Goal: Find contact information: Find contact information

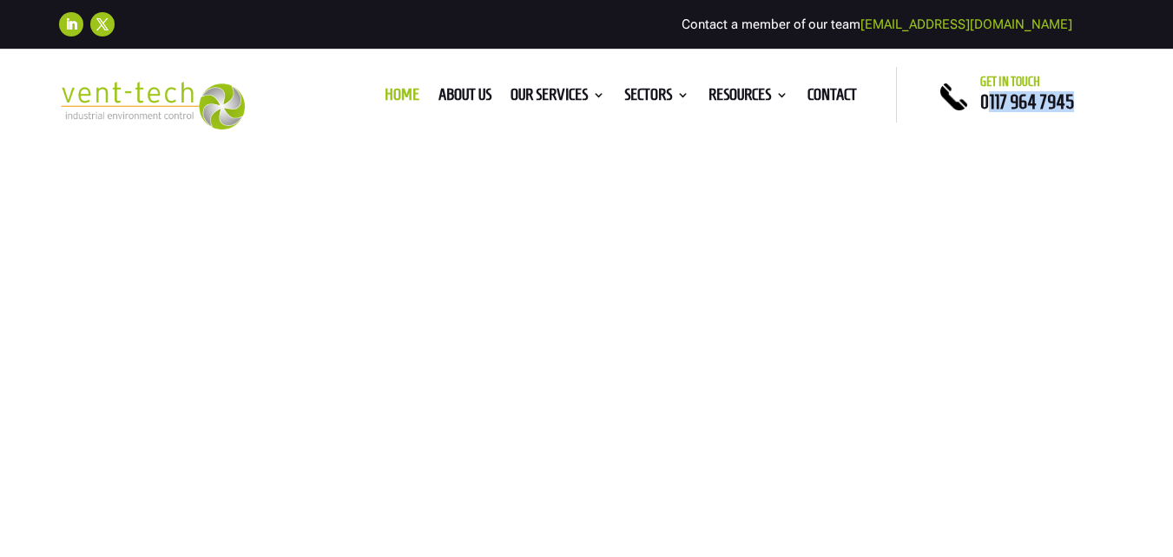
drag, startPoint x: 1092, startPoint y: 101, endPoint x: 988, endPoint y: 107, distance: 103.5
click at [988, 107] on p "0117 964 7945" at bounding box center [1048, 102] width 134 height 10
copy span "117 964 7945"
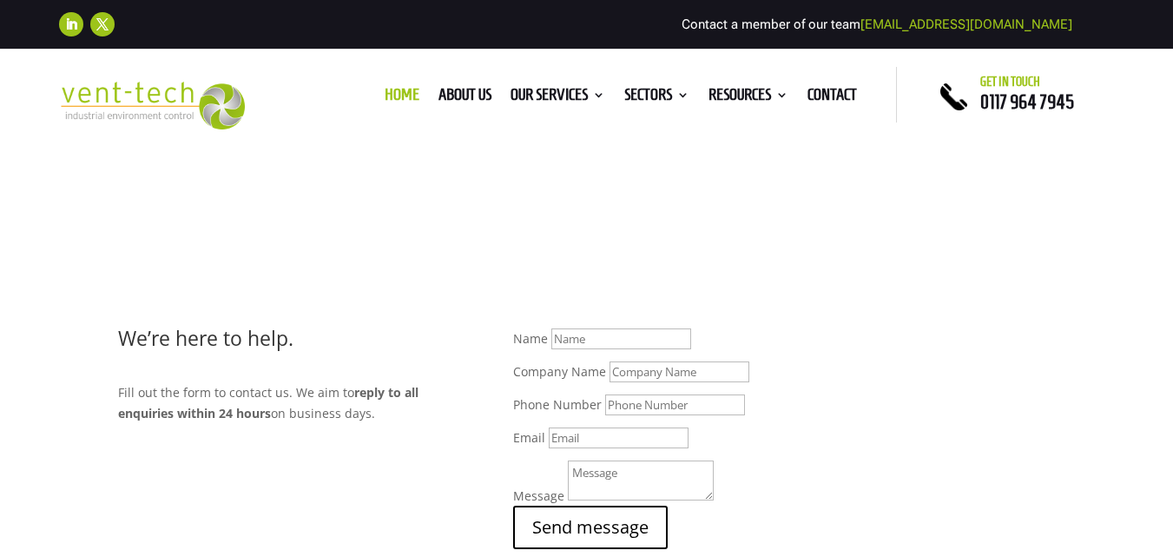
drag, startPoint x: 0, startPoint y: 234, endPoint x: 76, endPoint y: 591, distance: 364.9
copy span "[STREET_ADDRESS]"
copy span "Hawkfield Way"
copy span "[GEOGRAPHIC_DATA]"
copy span "BS14 0BB"
